Goal: Task Accomplishment & Management: Complete application form

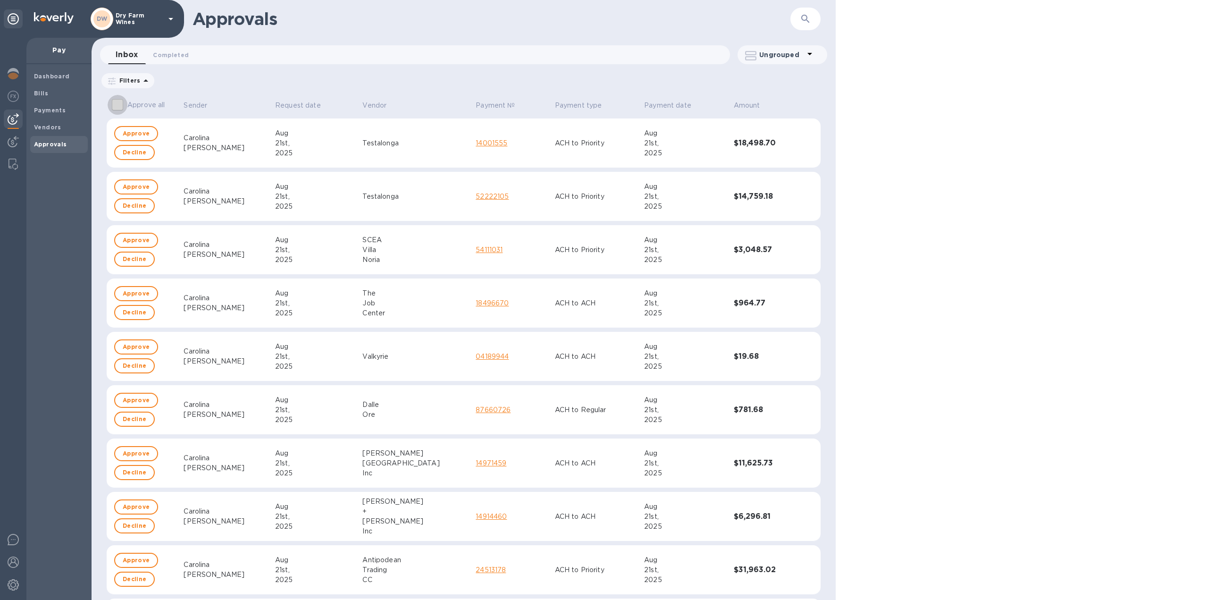
click at [116, 107] on input "Approve all" at bounding box center [118, 105] width 20 height 20
checkbox input "true"
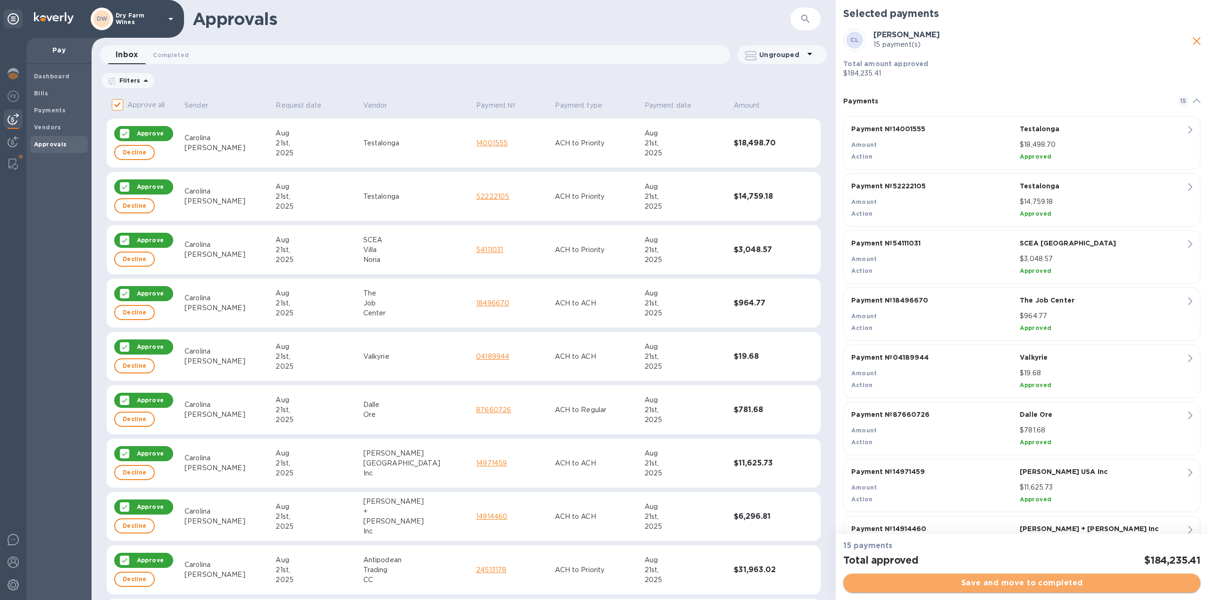
click at [965, 576] on button "Save and move to completed" at bounding box center [1021, 582] width 357 height 19
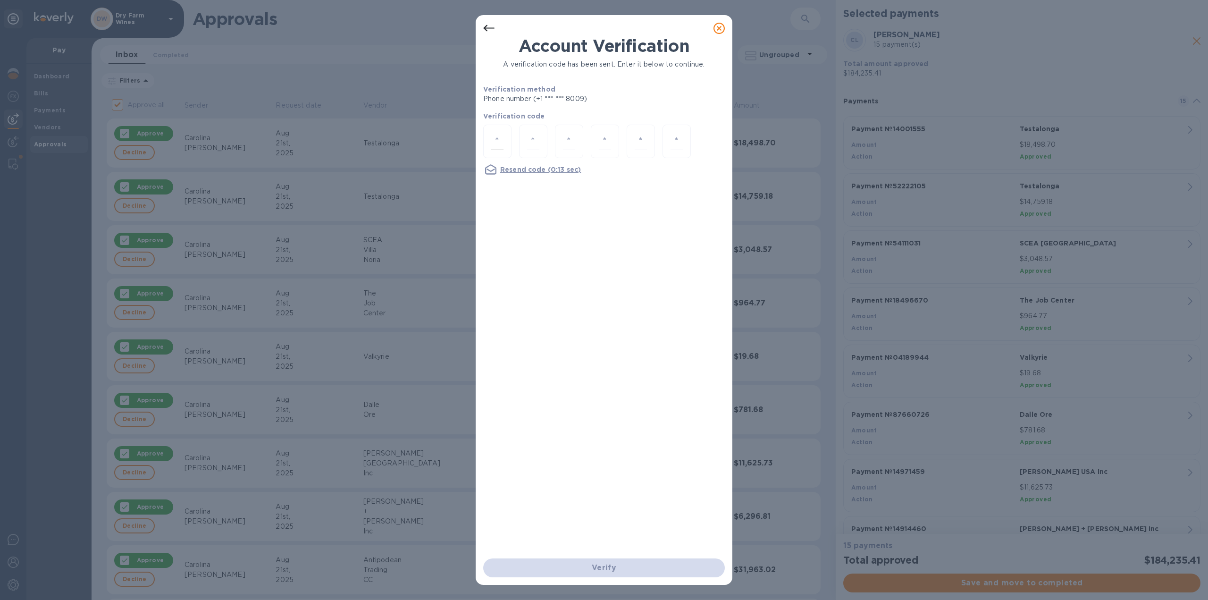
click at [505, 143] on div at bounding box center [497, 142] width 28 height 34
type input "2"
type input "6"
type input "8"
type input "5"
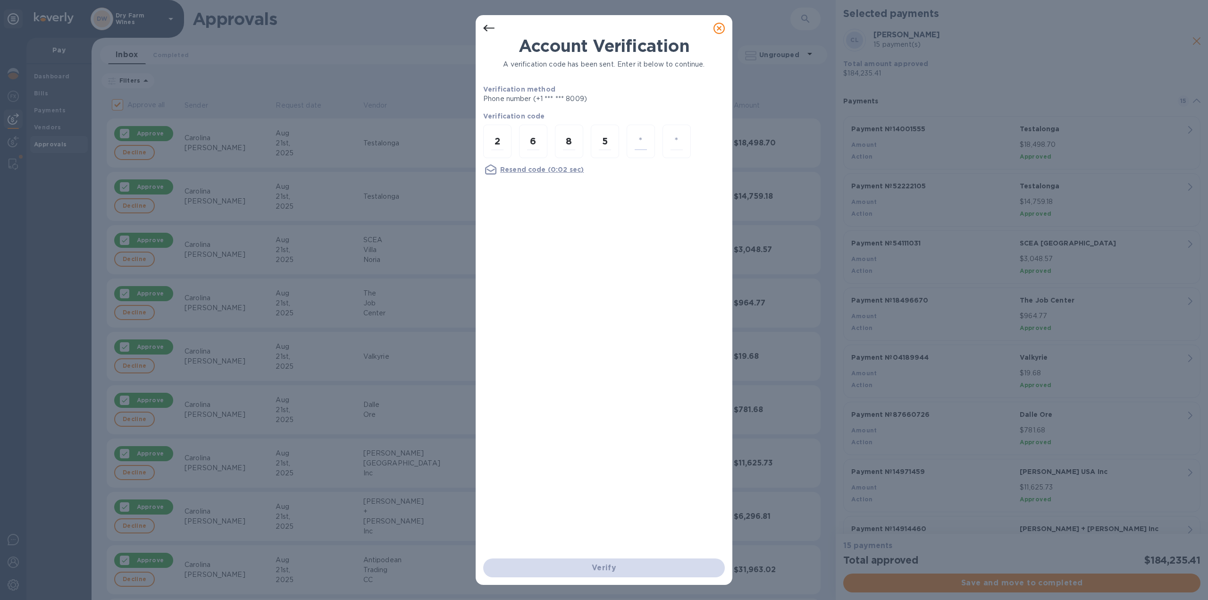
type input "7"
type input "5"
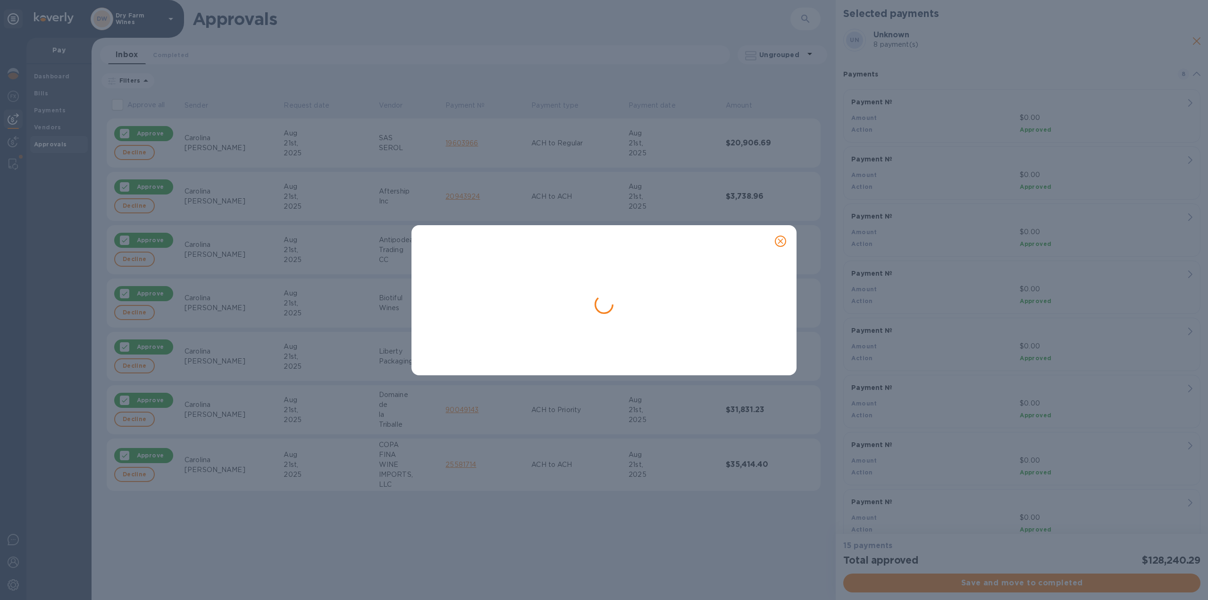
checkbox input "false"
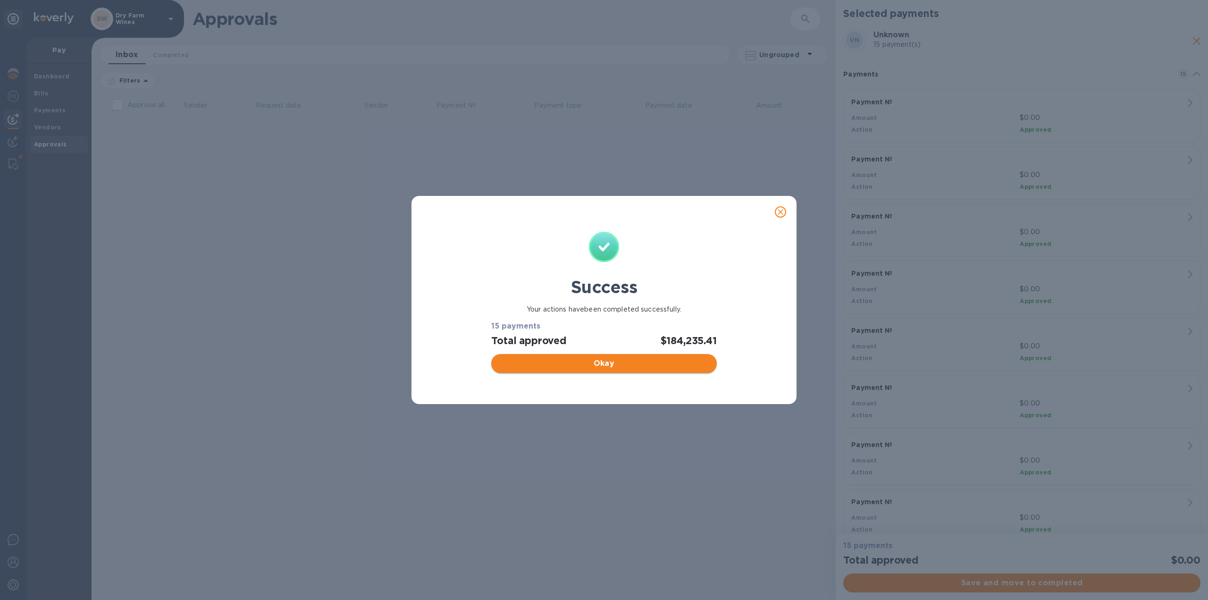
click at [599, 361] on span "Okay" at bounding box center [604, 363] width 210 height 11
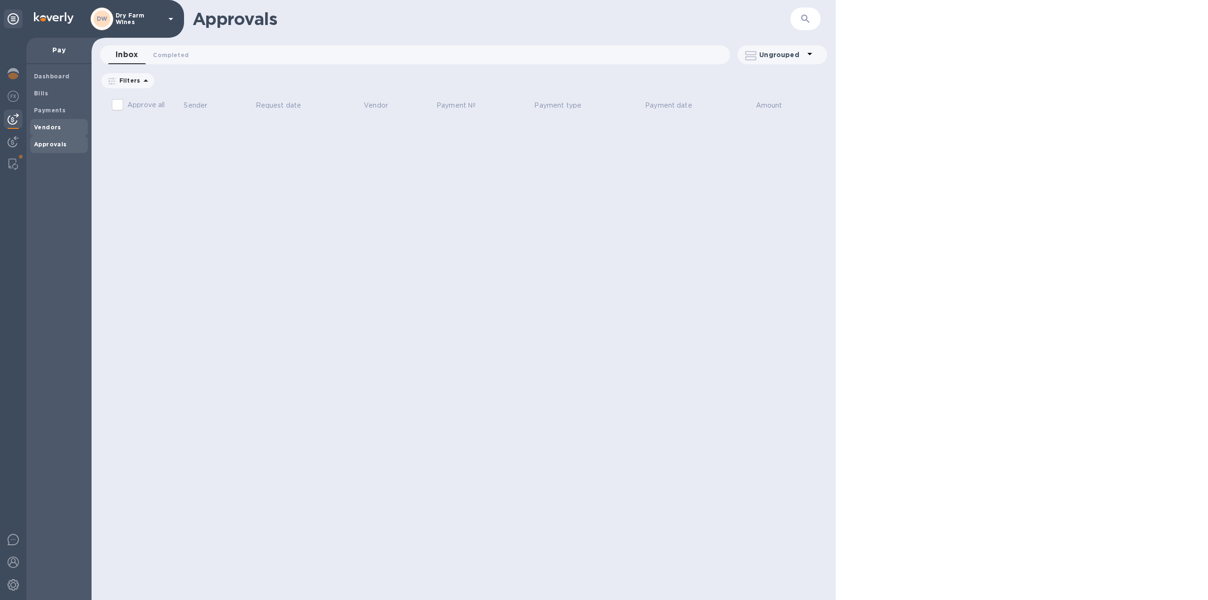
click at [61, 127] on span "Vendors" at bounding box center [59, 127] width 50 height 9
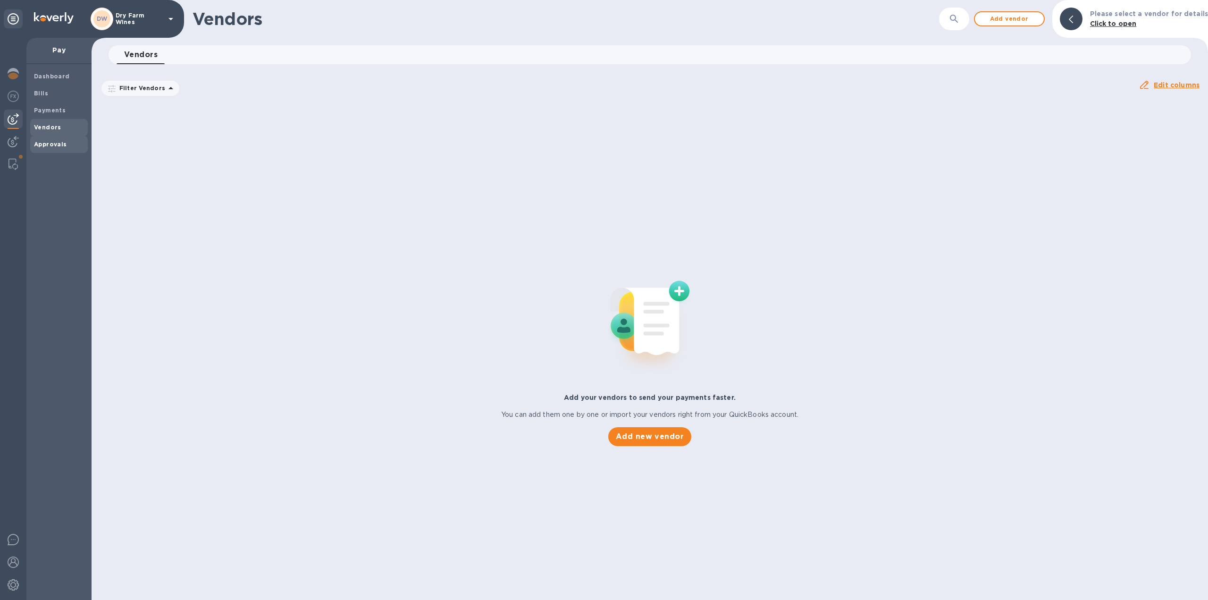
click at [61, 137] on div "Approvals" at bounding box center [59, 144] width 58 height 17
